Goal: Communication & Community: Connect with others

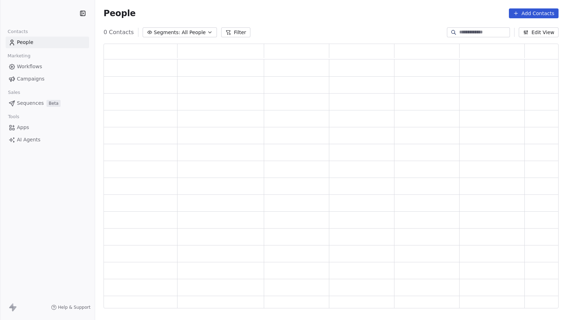
scroll to position [265, 455]
click at [459, 33] on input at bounding box center [483, 32] width 49 height 7
paste input "**********"
type input "**********"
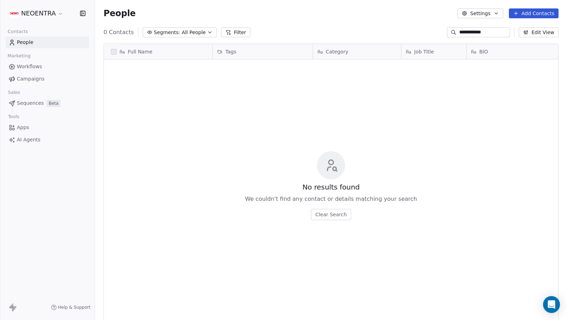
drag, startPoint x: 476, startPoint y: 32, endPoint x: 433, endPoint y: 32, distance: 43.3
click at [433, 32] on div "**********" at bounding box center [331, 32] width 472 height 11
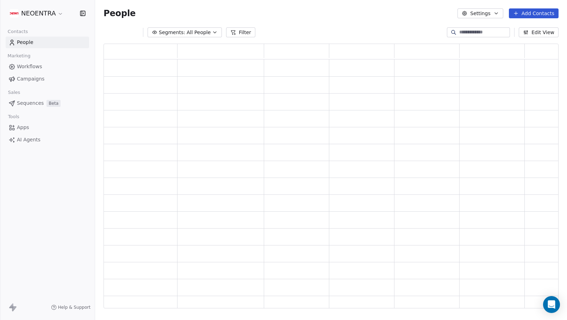
click at [540, 13] on button "Add Contacts" at bounding box center [534, 13] width 50 height 10
click at [531, 27] on span "Create new contact" at bounding box center [536, 28] width 48 height 7
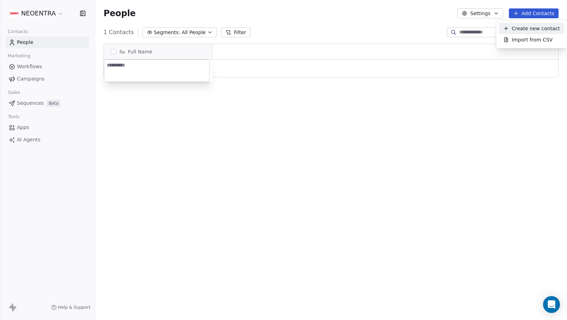
scroll to position [0, 0]
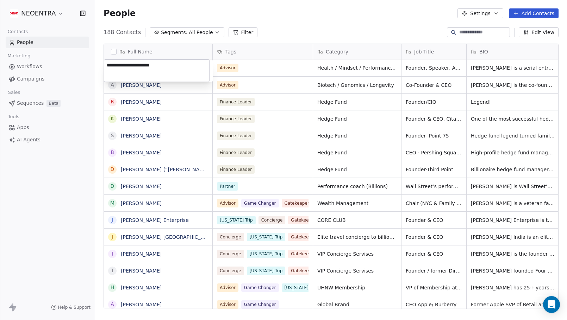
drag, startPoint x: 134, startPoint y: 63, endPoint x: 178, endPoint y: 66, distance: 44.5
click at [178, 66] on textarea "**********" at bounding box center [156, 71] width 105 height 22
type textarea "**********"
click at [282, 23] on html "NEOENTRA Contacts People Marketing Workflows Campaigns Sales Sequences Beta Too…" at bounding box center [283, 160] width 567 height 320
click at [337, 2] on div "People Settings Add Contacts" at bounding box center [331, 13] width 472 height 27
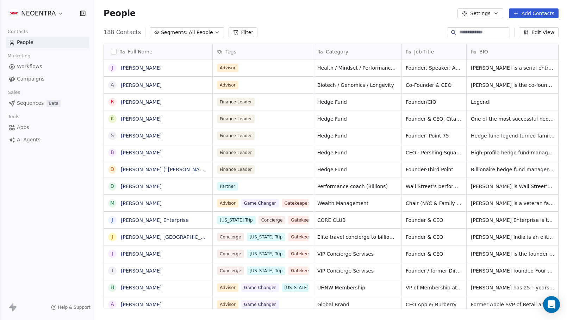
click at [336, 13] on div "People Settings Add Contacts" at bounding box center [331, 13] width 455 height 10
click at [537, 14] on button "Add Contacts" at bounding box center [534, 13] width 50 height 10
click at [528, 30] on span "Create new contact" at bounding box center [536, 28] width 48 height 7
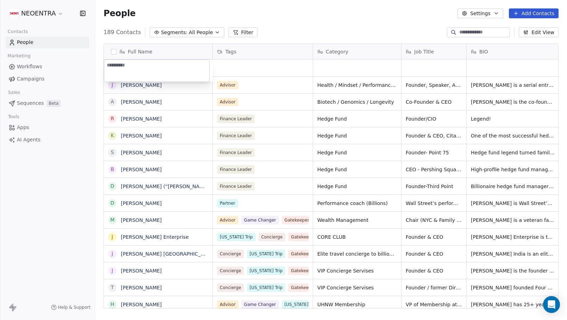
type textarea "**********"
click at [316, 27] on html "NEOENTRA Contacts People Marketing Workflows Campaigns Sales Sequences Beta Too…" at bounding box center [283, 160] width 567 height 320
click at [261, 67] on div "grid" at bounding box center [263, 68] width 100 height 17
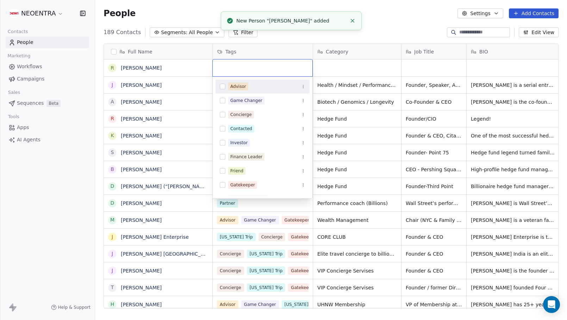
click at [223, 87] on button "Suggestions" at bounding box center [223, 87] width 6 height 6
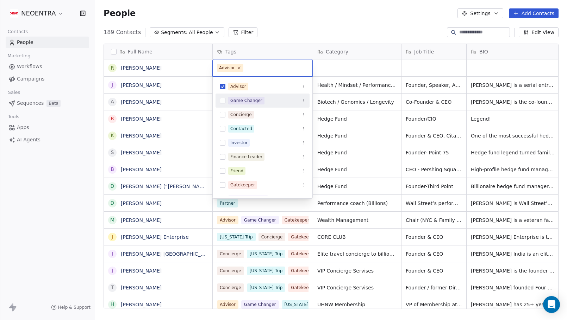
click at [228, 100] on div "Game Changer" at bounding box center [262, 100] width 94 height 11
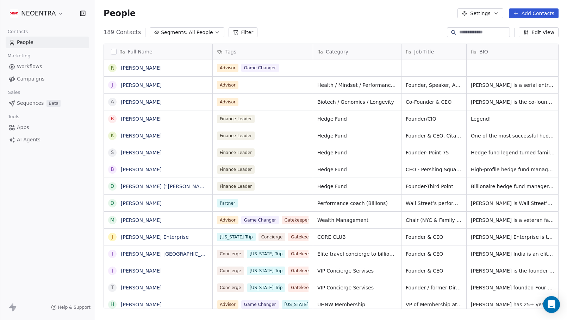
click at [362, 20] on html "NEOENTRA Contacts People Marketing Workflows Campaigns Sales Sequences Beta Too…" at bounding box center [283, 160] width 567 height 320
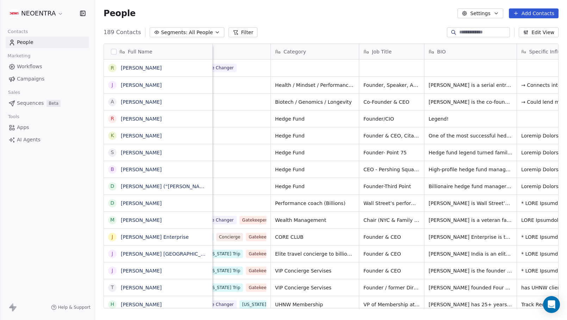
scroll to position [0, 43]
click at [404, 70] on div "grid" at bounding box center [390, 68] width 65 height 17
click at [404, 70] on textarea at bounding box center [390, 71] width 64 height 22
type textarea "**********"
click at [344, 124] on html "NEOENTRA Contacts People Marketing Workflows Campaigns Sales Sequences Beta Too…" at bounding box center [283, 160] width 567 height 320
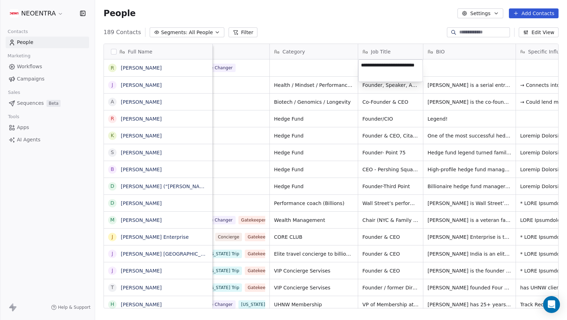
click at [344, 121] on html "NEOENTRA Contacts People Marketing Workflows Campaigns Sales Sequences Beta Too…" at bounding box center [283, 160] width 567 height 320
click at [355, 18] on div "People Settings Add Contacts" at bounding box center [331, 13] width 455 height 10
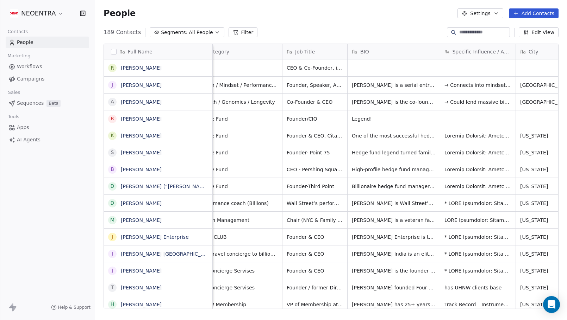
scroll to position [0, 135]
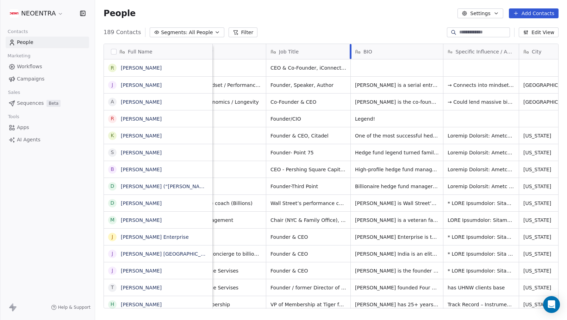
drag, startPoint x: 331, startPoint y: 48, endPoint x: 350, endPoint y: 48, distance: 19.4
click at [350, 48] on div at bounding box center [351, 51] width 2 height 15
click at [349, 20] on div "People Settings Add Contacts" at bounding box center [331, 13] width 472 height 27
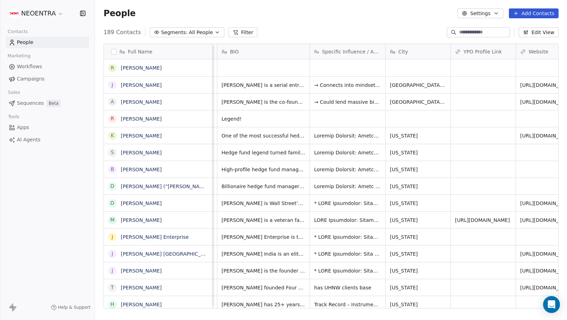
scroll to position [0, 422]
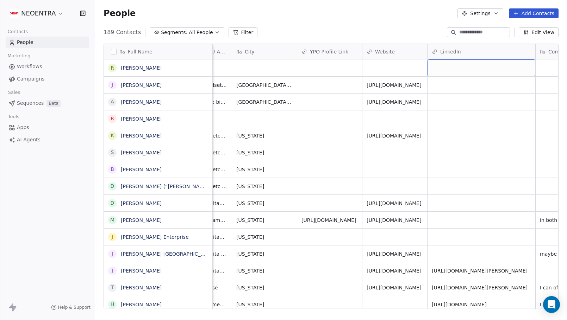
click at [455, 71] on div "grid" at bounding box center [481, 68] width 108 height 17
type input "**********"
click at [375, 15] on html "NEOENTRA Contacts People Marketing Workflows Campaigns Sales Sequences Beta Too…" at bounding box center [283, 160] width 567 height 320
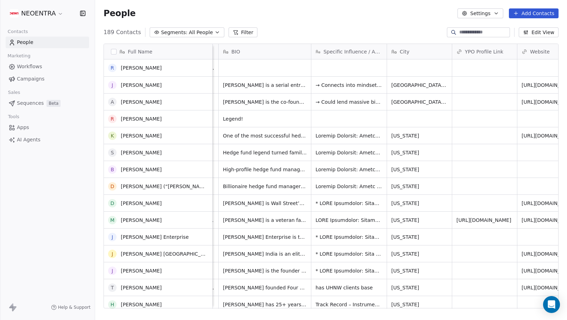
scroll to position [69, 0]
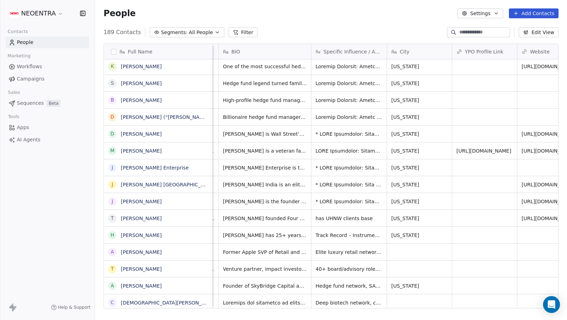
click at [400, 16] on div "People Settings Add Contacts" at bounding box center [331, 13] width 455 height 10
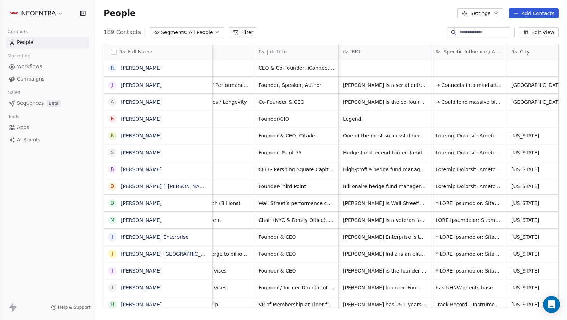
scroll to position [0, 192]
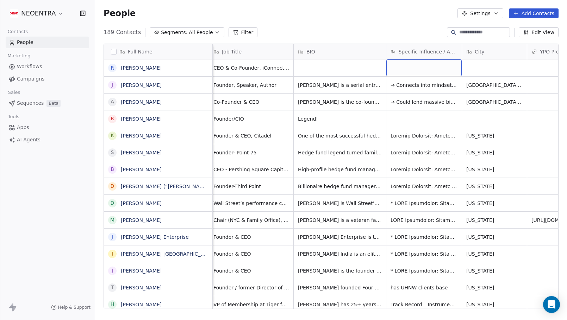
click at [428, 64] on div "grid" at bounding box center [423, 68] width 75 height 17
type textarea "**********"
click at [394, 27] on html "NEOENTRA Contacts People Marketing Workflows Campaigns Sales Sequences Beta Too…" at bounding box center [283, 160] width 567 height 320
drag, startPoint x: 386, startPoint y: 52, endPoint x: 369, endPoint y: 52, distance: 16.5
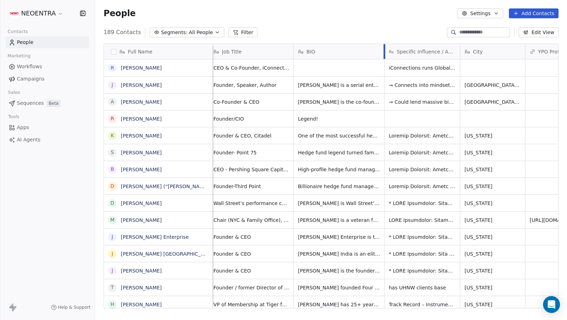
click at [383, 52] on div at bounding box center [384, 51] width 2 height 15
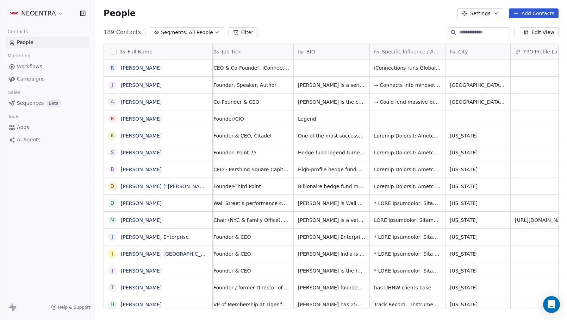
click at [338, 36] on div "189 Contacts Segments: All People Filter Edit View" at bounding box center [331, 32] width 472 height 11
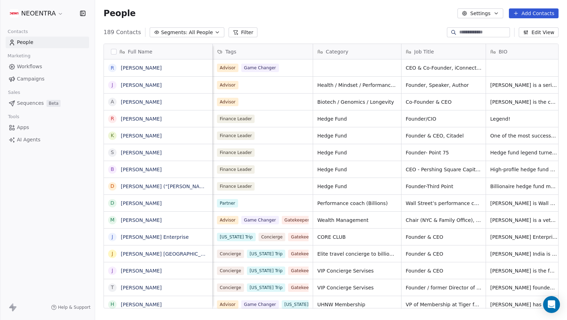
scroll to position [0, 0]
click at [414, 33] on div "189 Contacts Segments: All People Filter Edit View" at bounding box center [331, 32] width 472 height 11
click at [543, 15] on button "Add Contacts" at bounding box center [534, 13] width 50 height 10
click at [519, 32] on span "Create new contact" at bounding box center [536, 28] width 48 height 7
click at [385, 26] on html "NEOENTRA Contacts People Marketing Workflows Campaigns Sales Sequences Beta Too…" at bounding box center [283, 160] width 567 height 320
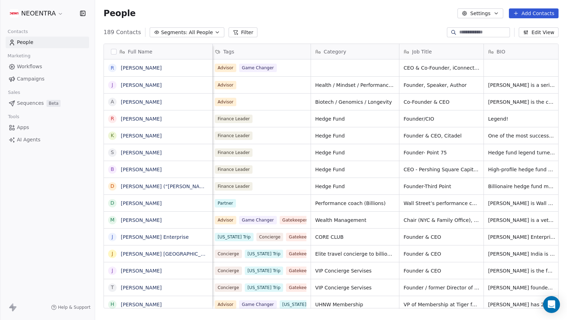
click at [459, 34] on input at bounding box center [483, 32] width 49 height 7
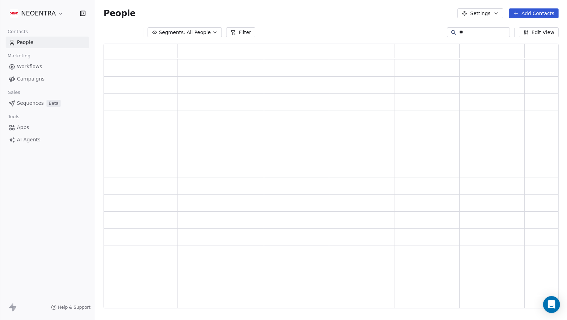
scroll to position [265, 455]
type input "*******"
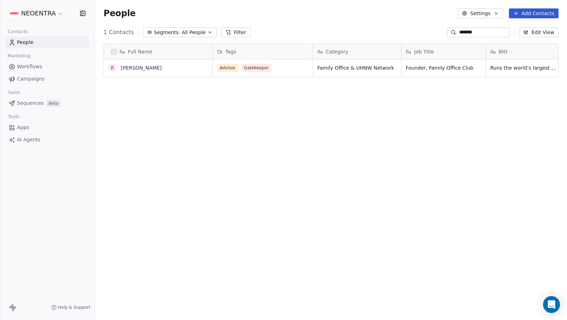
scroll to position [282, 472]
